Goal: Transaction & Acquisition: Purchase product/service

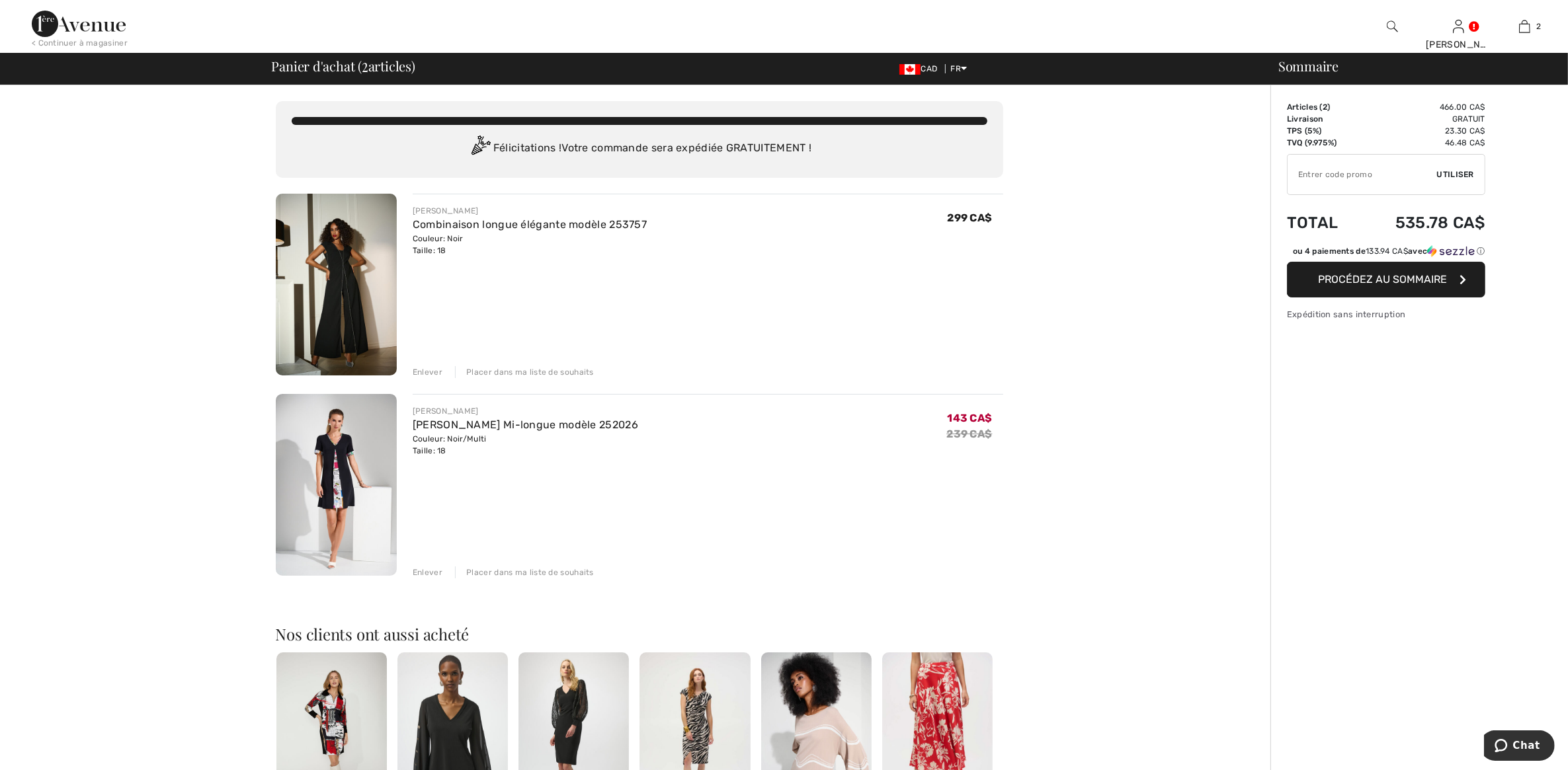
click at [345, 439] on img at bounding box center [336, 485] width 121 height 182
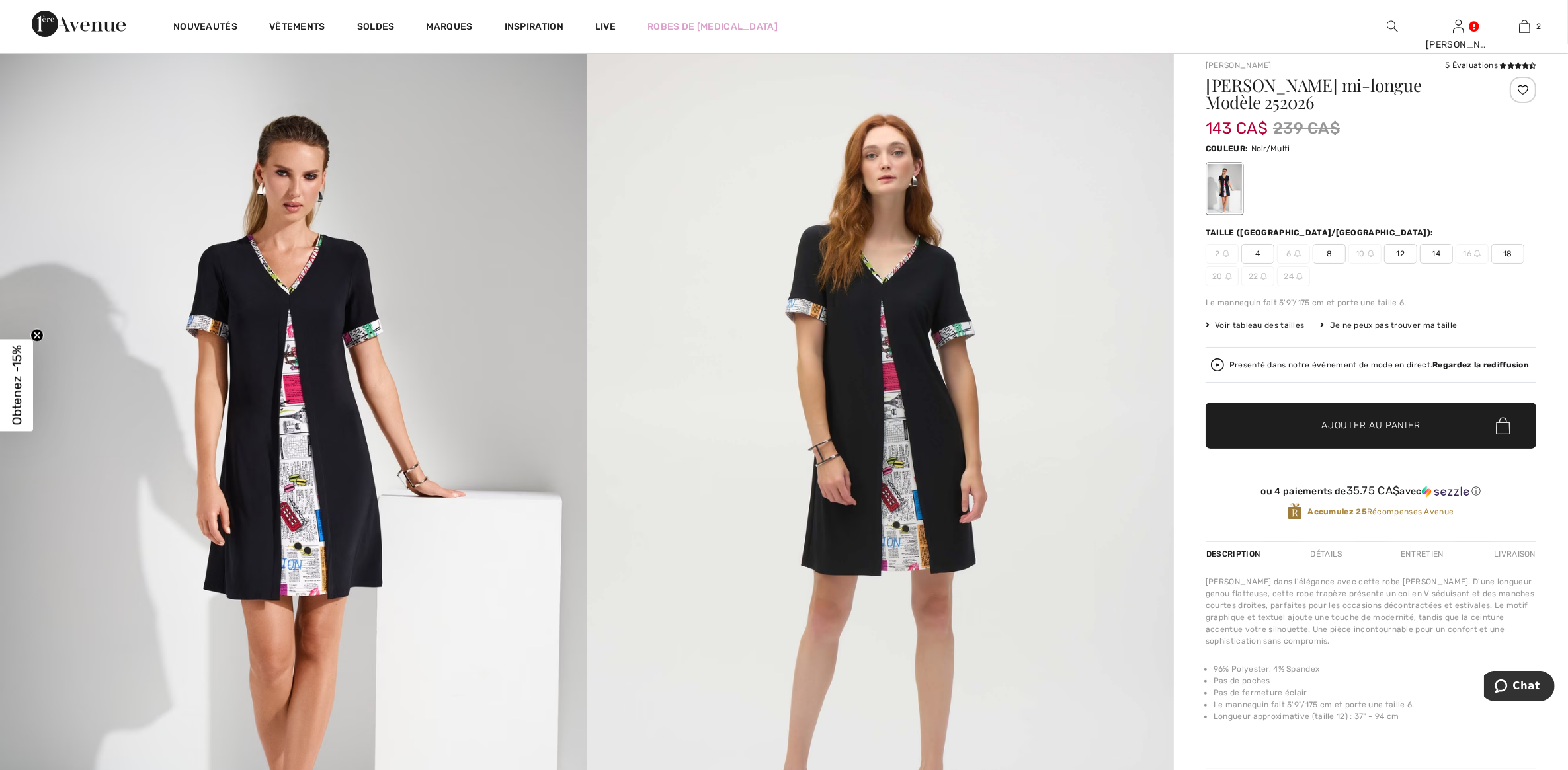
scroll to position [160, 0]
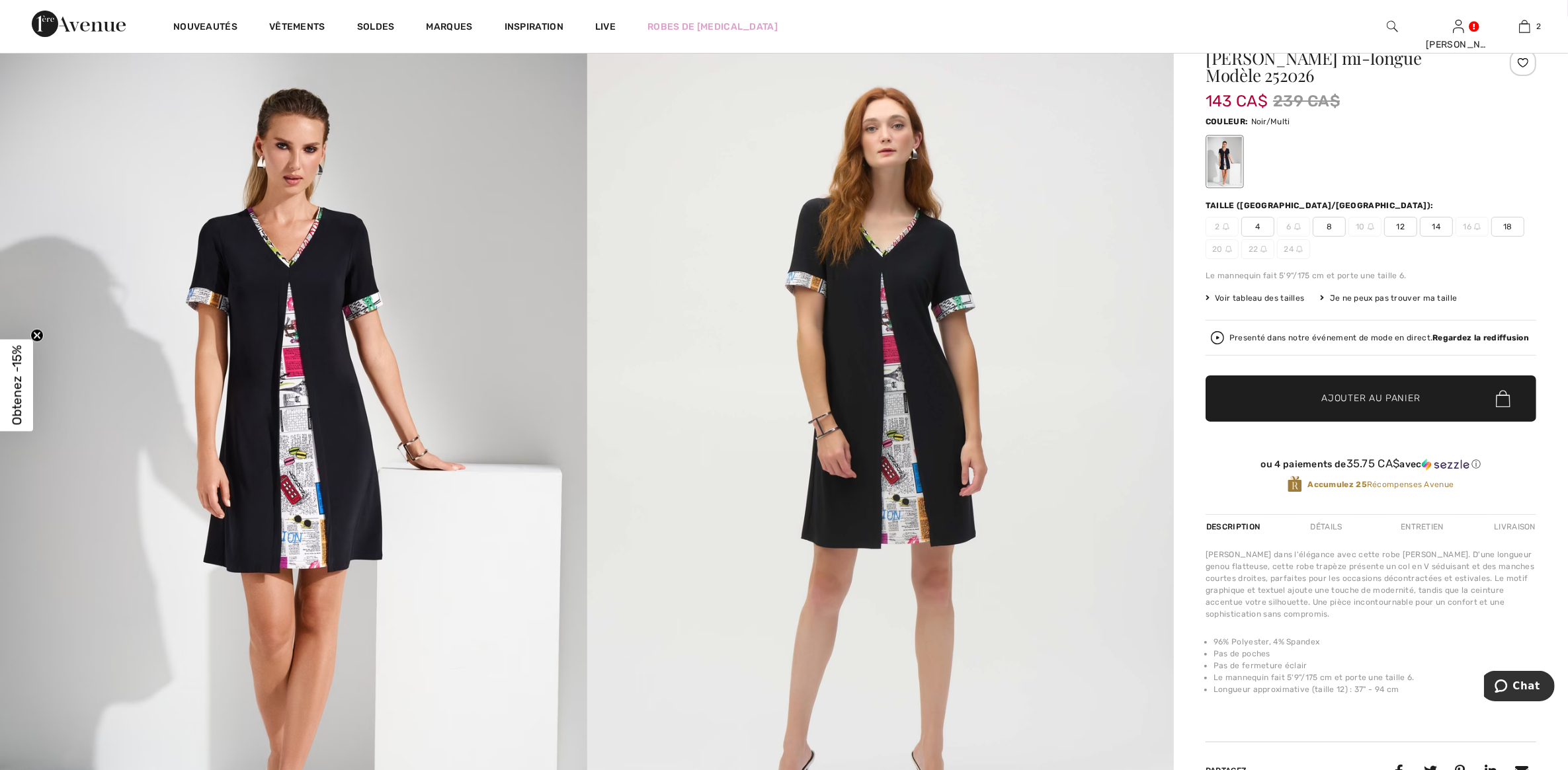
click at [345, 439] on img at bounding box center [294, 457] width 587 height 880
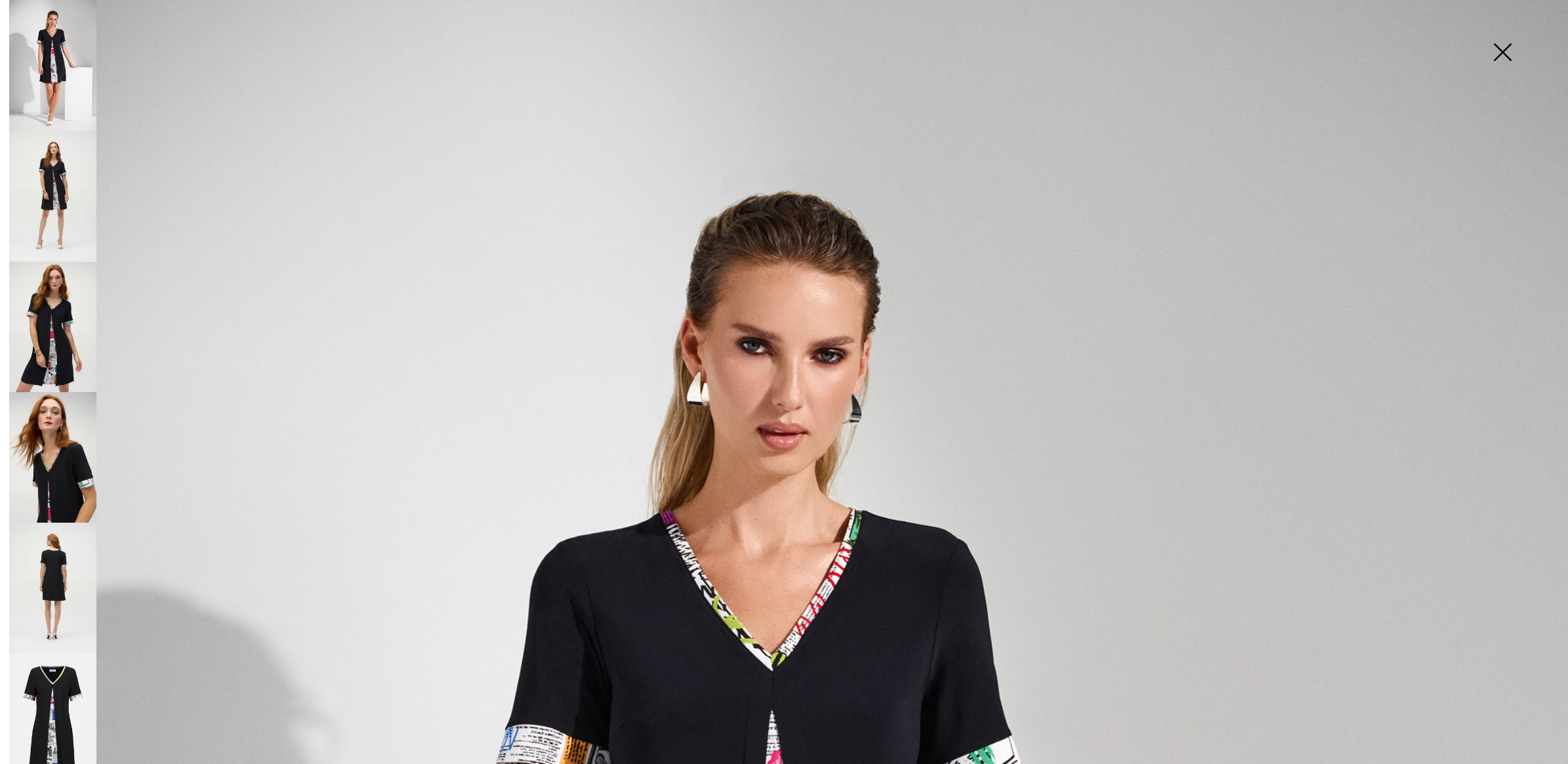
scroll to position [170, 0]
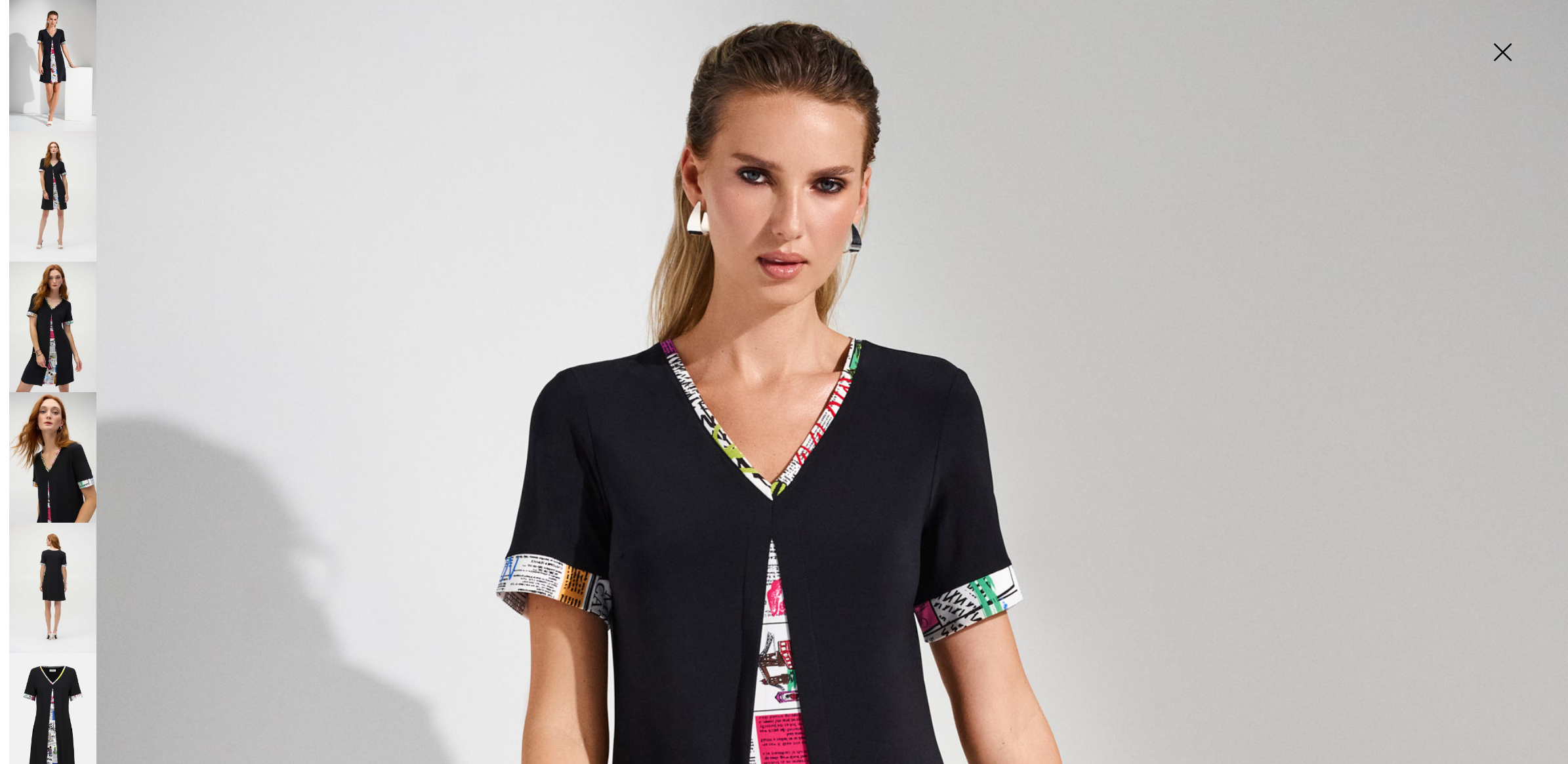
click at [1510, 60] on img at bounding box center [1502, 53] width 66 height 68
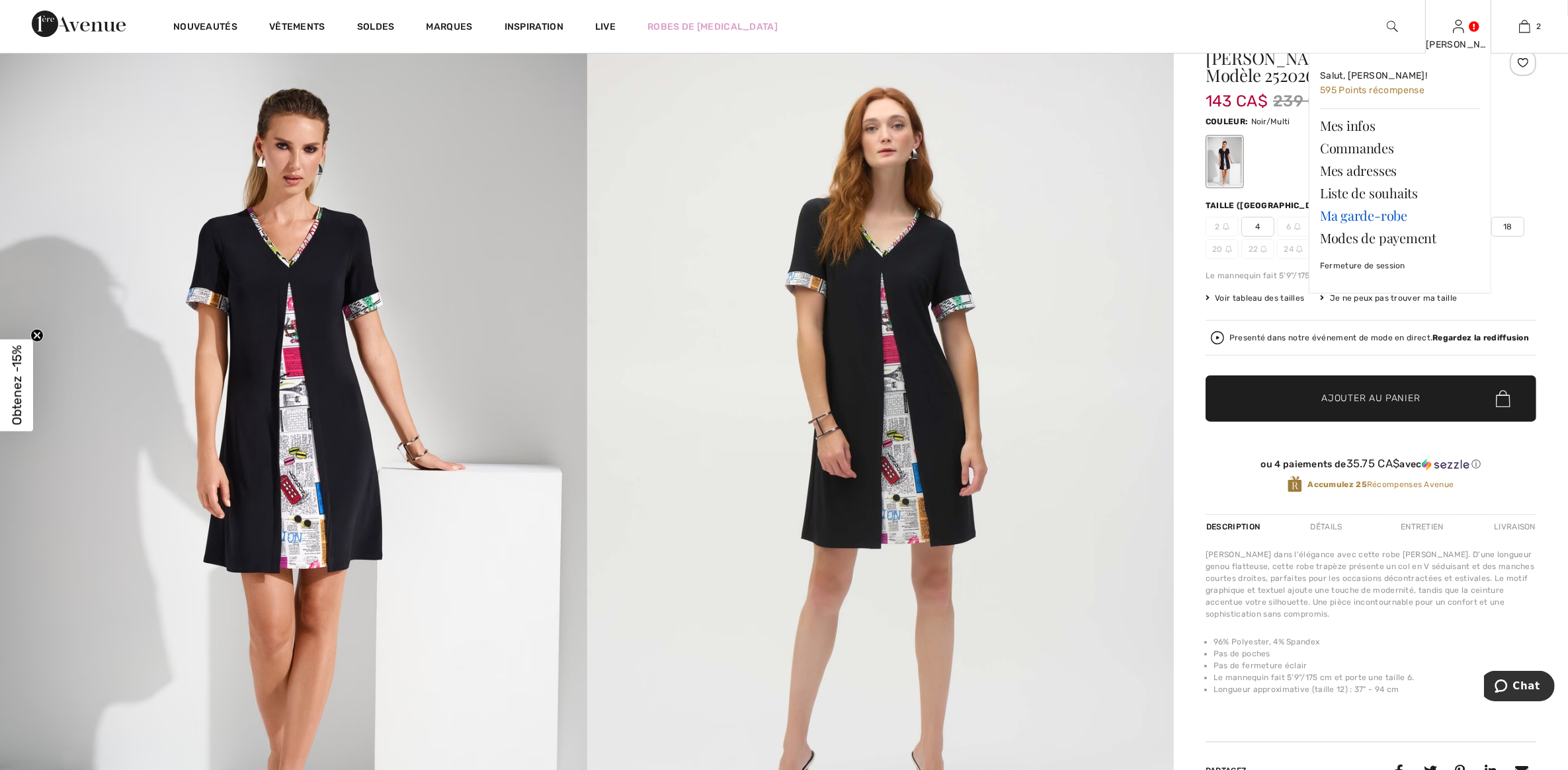
scroll to position [0, 0]
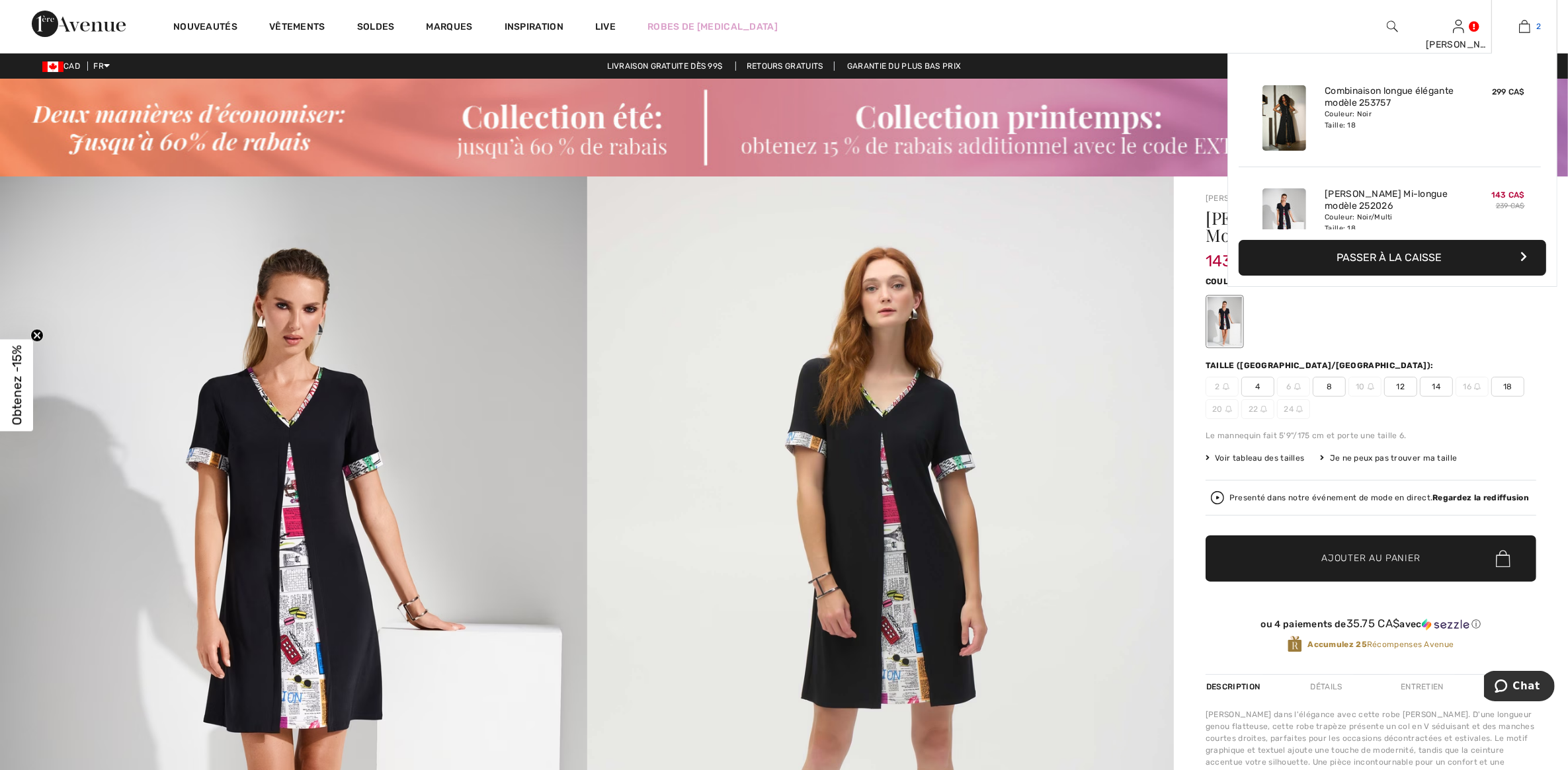
click at [1520, 29] on img at bounding box center [1525, 26] width 11 height 16
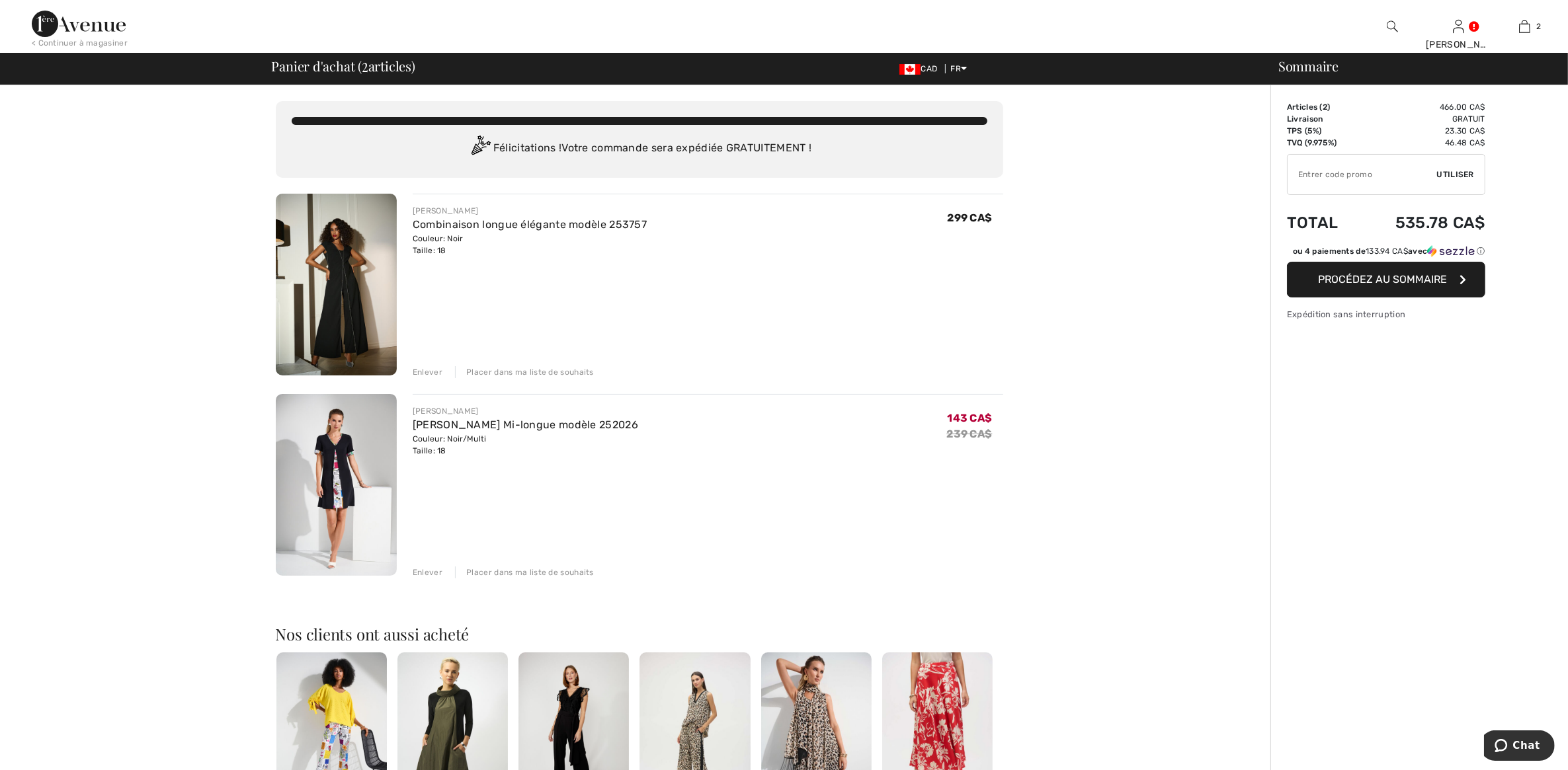
click at [1374, 286] on span "Procédez au sommaire" at bounding box center [1382, 279] width 129 height 13
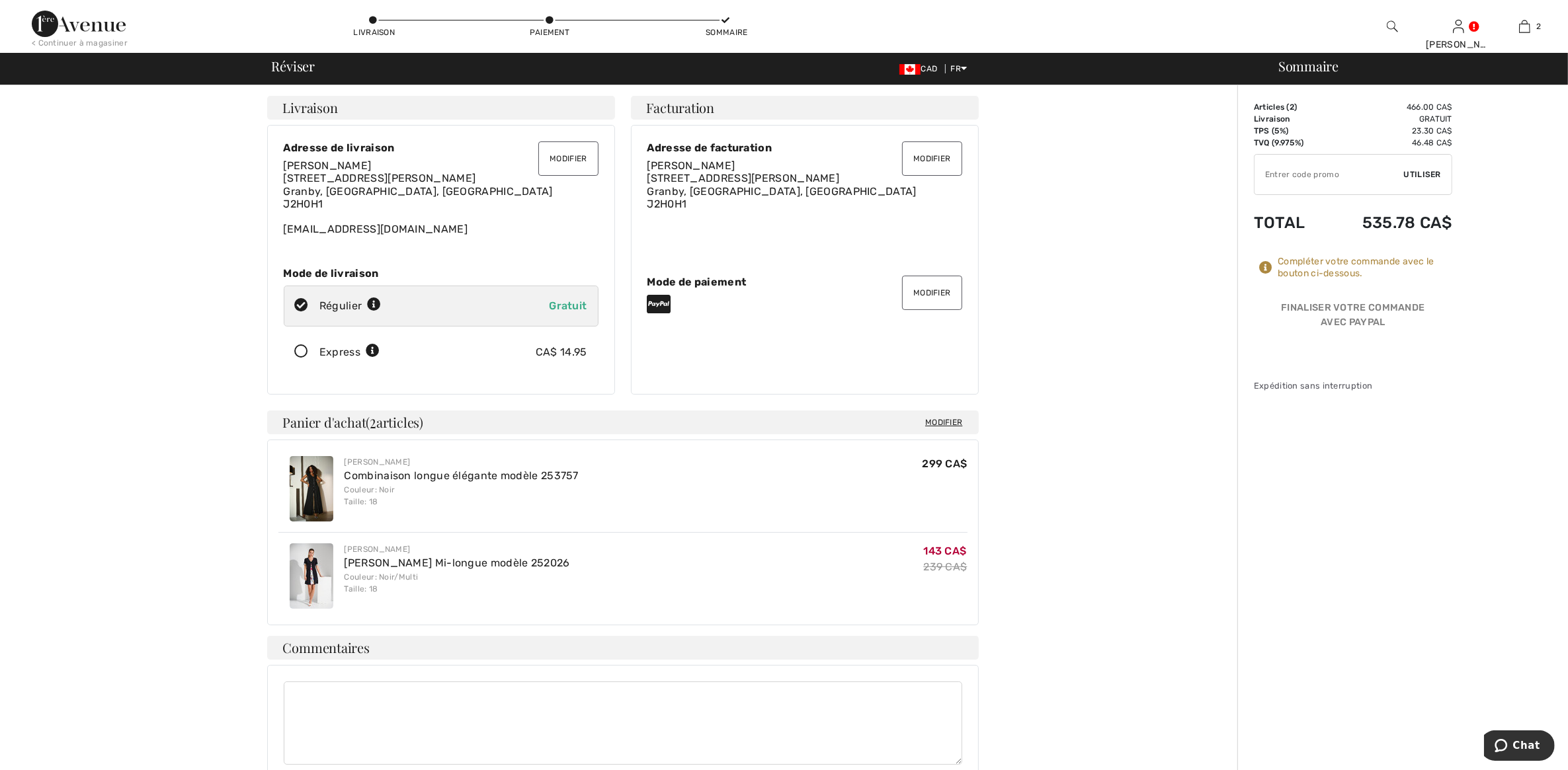
click at [1271, 177] on input "TEXT" at bounding box center [1329, 174] width 149 height 40
type input "GC005038392"
click at [1426, 177] on span "Utiliser" at bounding box center [1422, 174] width 37 height 12
